Goal: Information Seeking & Learning: Check status

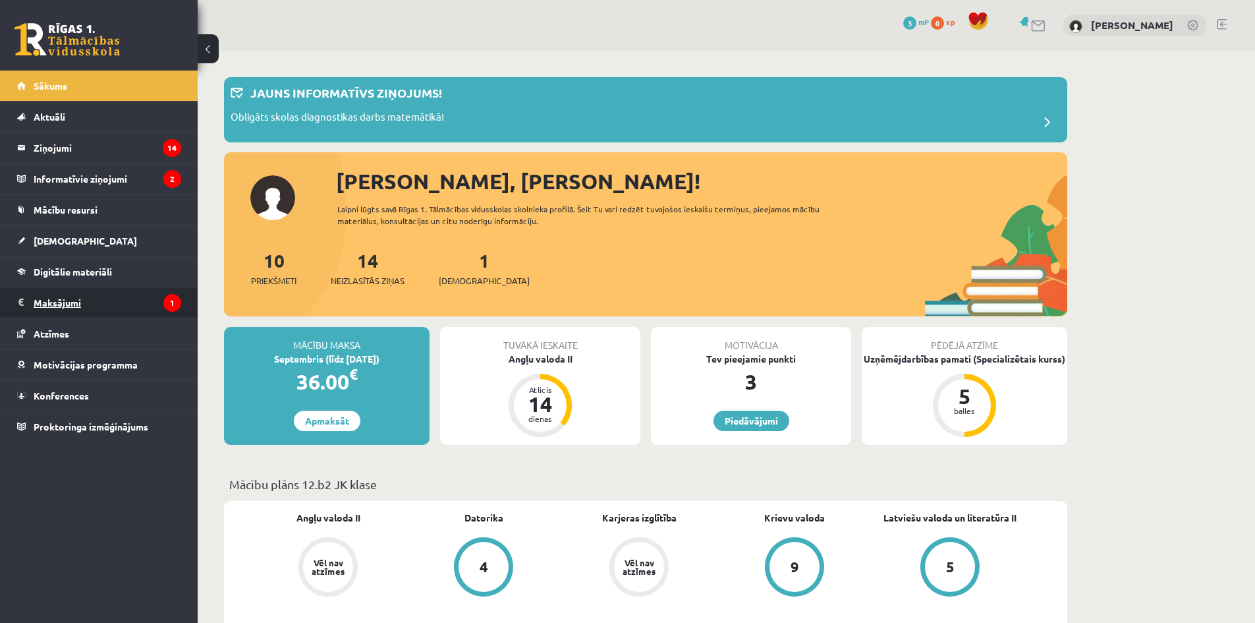
click at [128, 288] on legend "Maksājumi 1" at bounding box center [108, 302] width 148 height 30
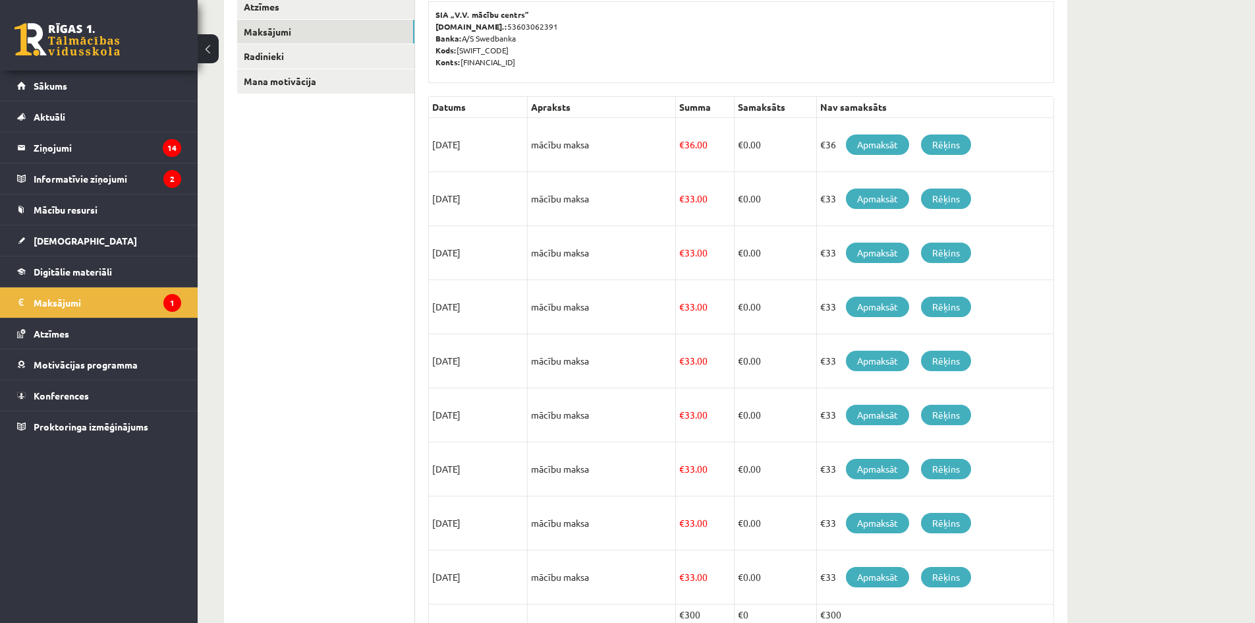
scroll to position [159, 0]
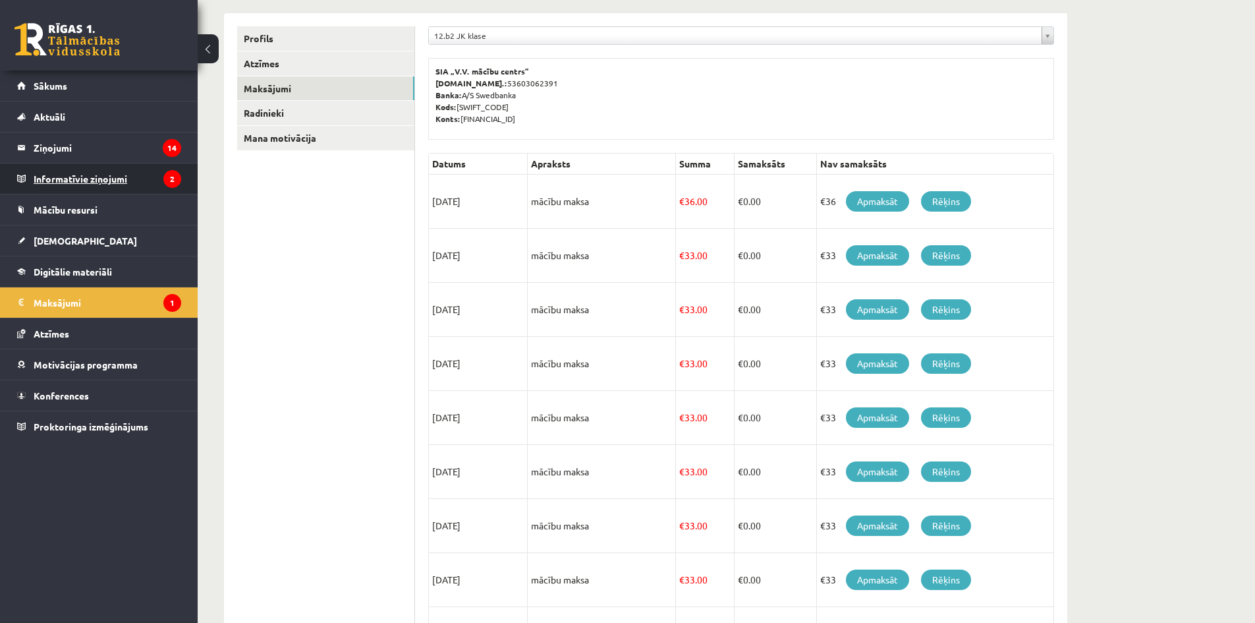
click at [132, 183] on legend "Informatīvie ziņojumi 2" at bounding box center [108, 178] width 148 height 30
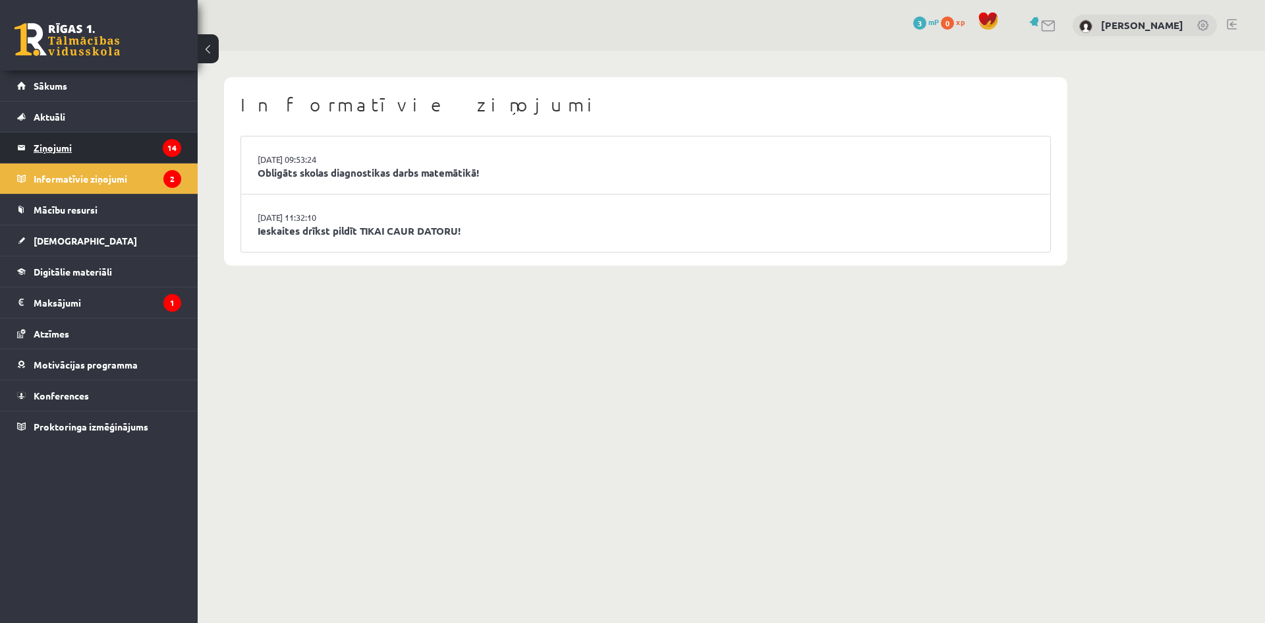
click at [141, 154] on legend "Ziņojumi 14" at bounding box center [108, 147] width 148 height 30
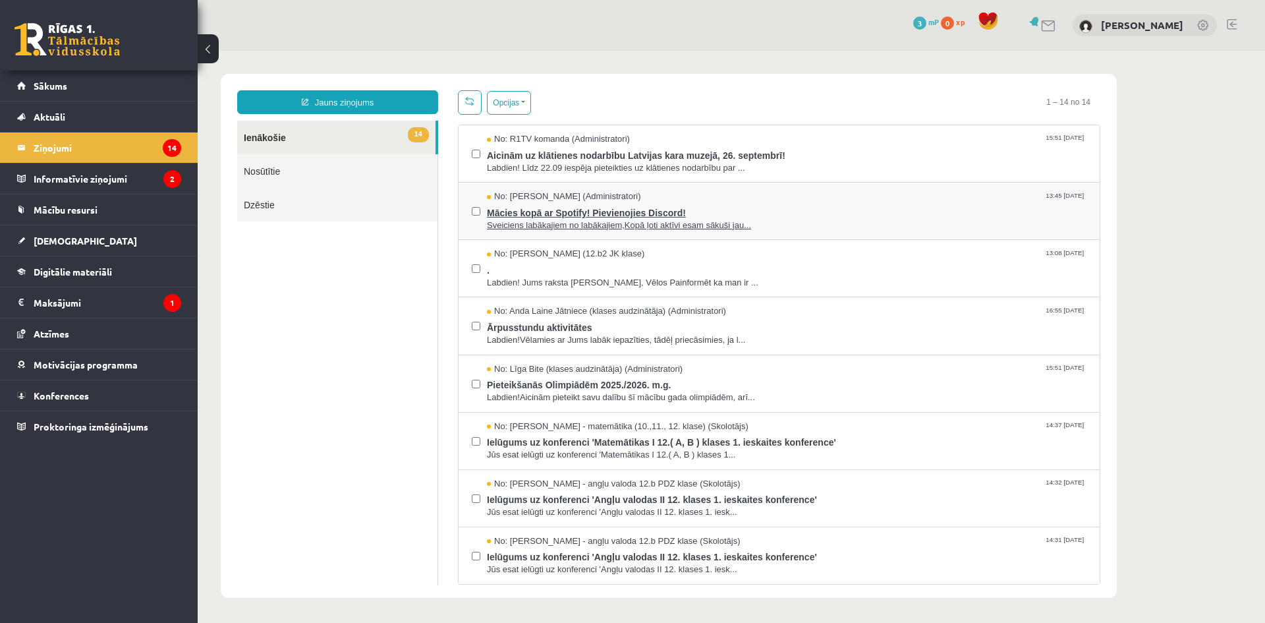
click at [686, 227] on span "Sveiciens labākajiem no labākajiem,Kopā ļoti aktīvi esam sākuši jau..." at bounding box center [787, 225] width 600 height 13
